Goal: Information Seeking & Learning: Learn about a topic

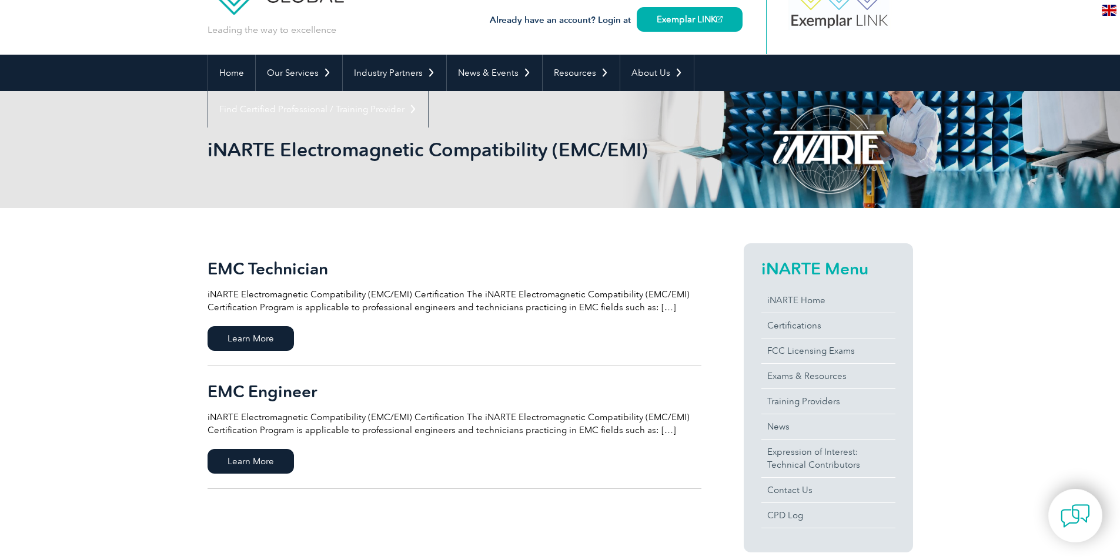
scroll to position [235, 0]
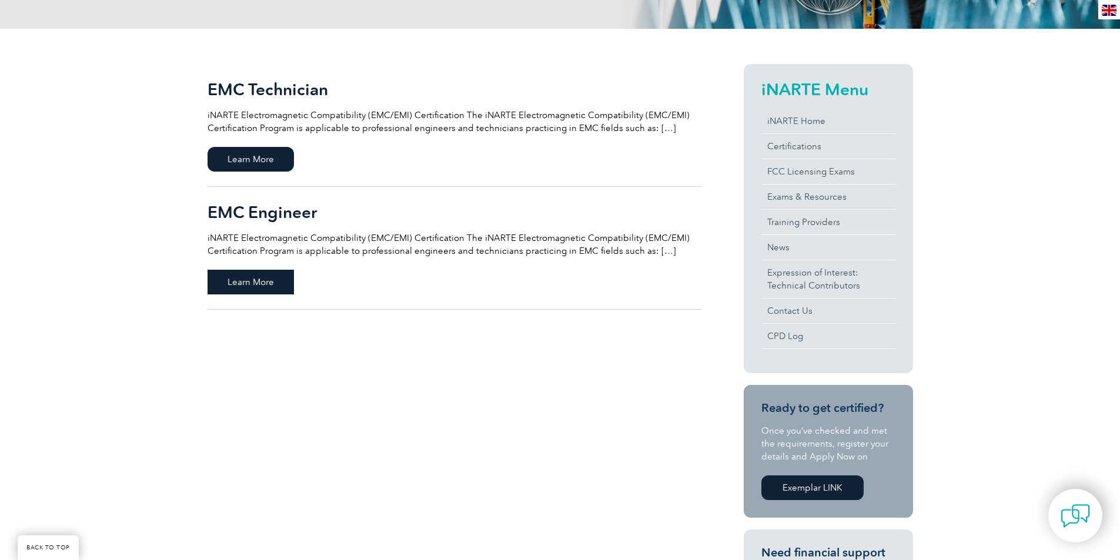
click at [278, 288] on span "Learn More" at bounding box center [251, 282] width 86 height 25
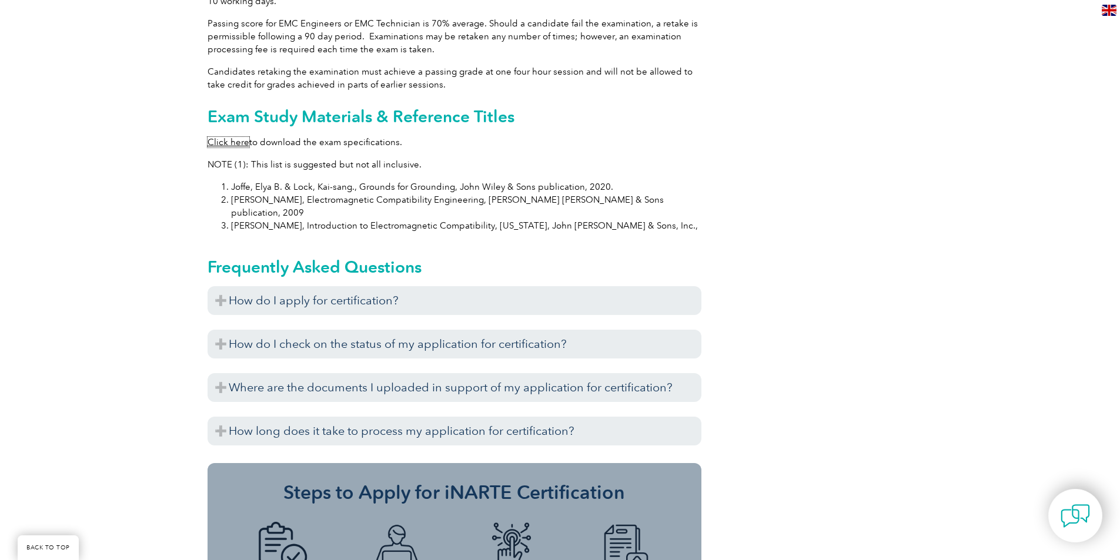
scroll to position [1117, 0]
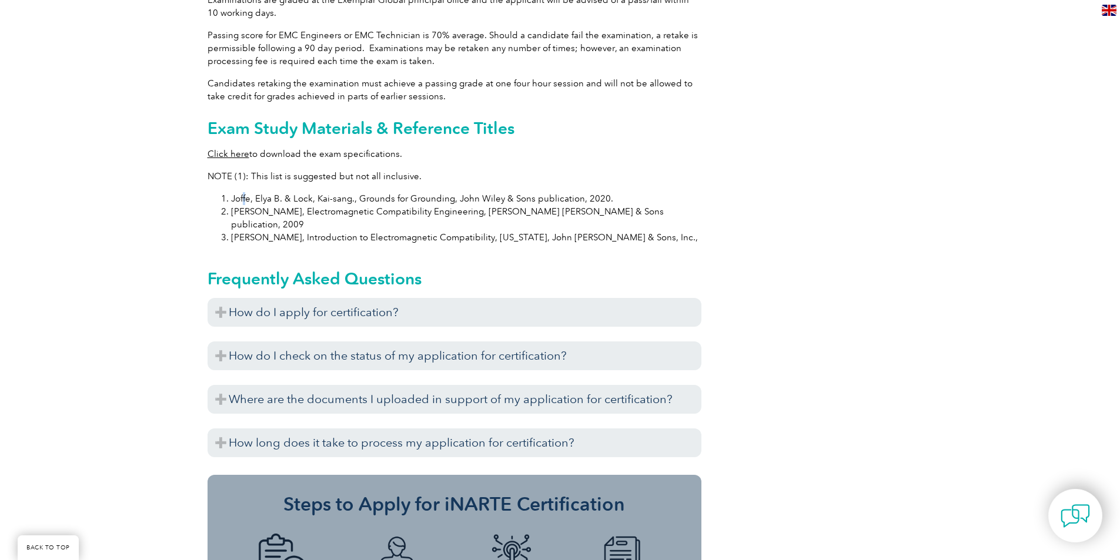
click at [245, 192] on li "Joffe, Elya B. & Lock, Kai-sang., Grounds for Grounding, John Wiley & Sons publ…" at bounding box center [466, 198] width 470 height 13
click at [240, 205] on li "[PERSON_NAME], Electromagnetic Compatibility Engineering, [PERSON_NAME] [PERSON…" at bounding box center [466, 218] width 470 height 26
drag, startPoint x: 231, startPoint y: 185, endPoint x: 619, endPoint y: 189, distance: 388.1
click at [619, 192] on li "Joffe, Elya B. & Lock, Kai-sang., Grounds for Grounding, John Wiley & Sons publ…" at bounding box center [466, 198] width 470 height 13
click at [665, 205] on li "[PERSON_NAME], Electromagnetic Compatibility Engineering, [PERSON_NAME] [PERSON…" at bounding box center [466, 218] width 470 height 26
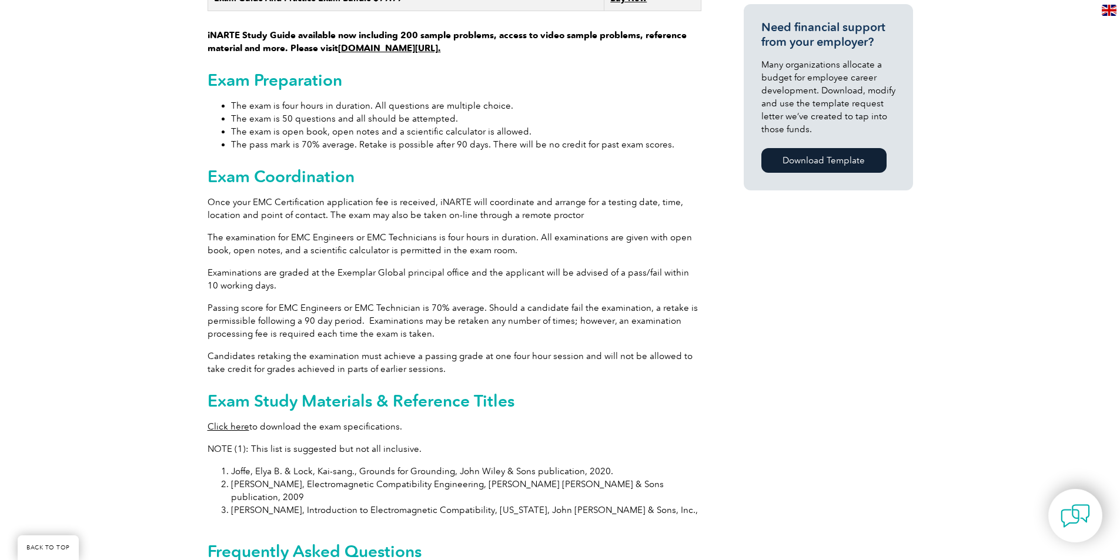
scroll to position [823, 0]
